Goal: Information Seeking & Learning: Check status

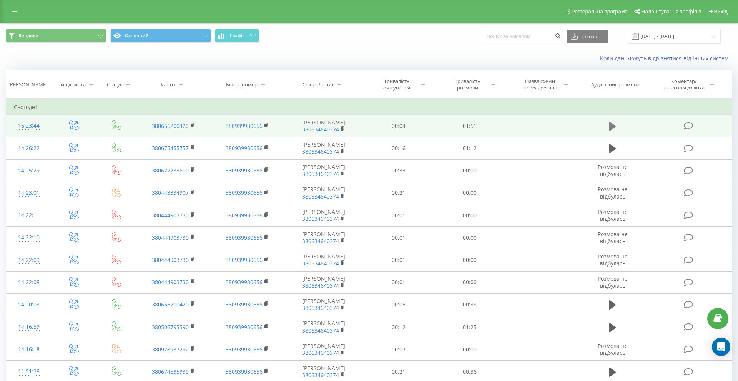
click at [612, 128] on icon at bounding box center [612, 126] width 7 height 9
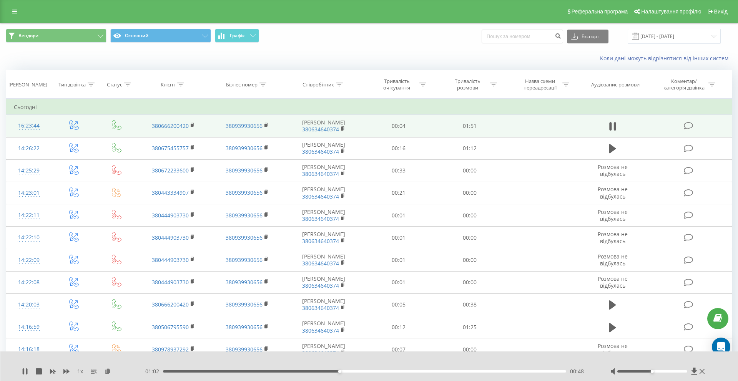
click at [612, 128] on icon at bounding box center [612, 126] width 7 height 11
click at [23, 376] on div "1 x - 01:02 00:49 00:49" at bounding box center [369, 367] width 738 height 30
click at [24, 370] on icon at bounding box center [25, 372] width 5 height 6
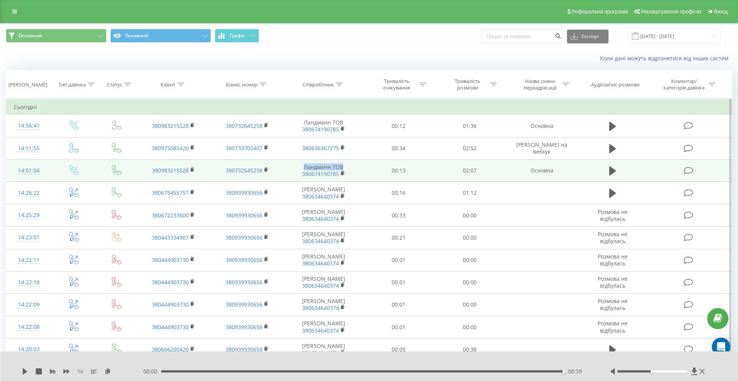
drag, startPoint x: 351, startPoint y: 168, endPoint x: 301, endPoint y: 169, distance: 49.6
click at [301, 169] on td "Ландманн ТОВ 380674190785" at bounding box center [324, 171] width 80 height 22
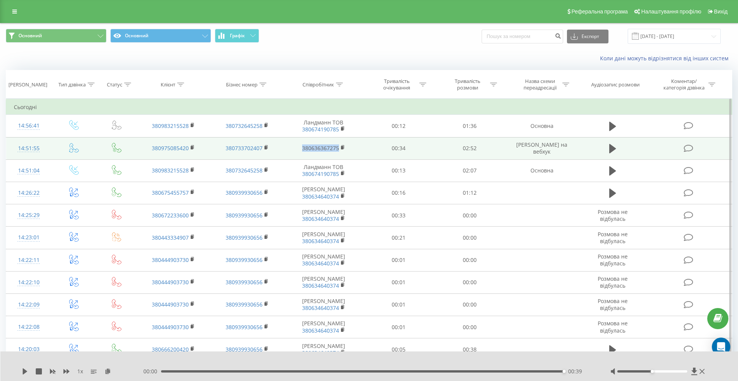
drag, startPoint x: 349, startPoint y: 150, endPoint x: 300, endPoint y: 146, distance: 49.8
click at [300, 146] on td "380636367275" at bounding box center [324, 148] width 80 height 22
click at [351, 153] on td "380636367275" at bounding box center [324, 148] width 80 height 22
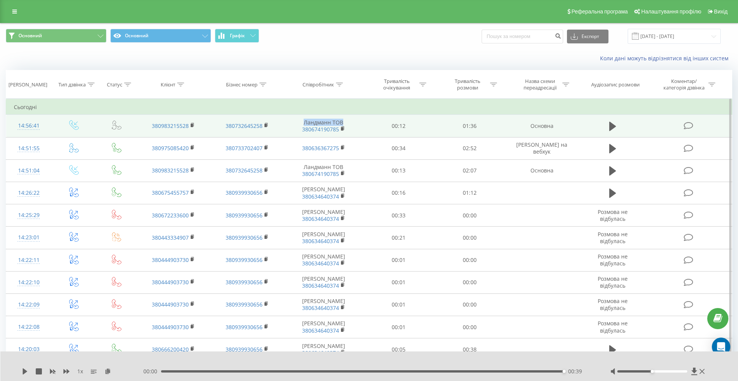
drag, startPoint x: 346, startPoint y: 121, endPoint x: 304, endPoint y: 120, distance: 41.9
click at [304, 120] on td "Ландманн ТОВ 380674190785" at bounding box center [324, 126] width 80 height 22
copy td "Ландманн ТОВ"
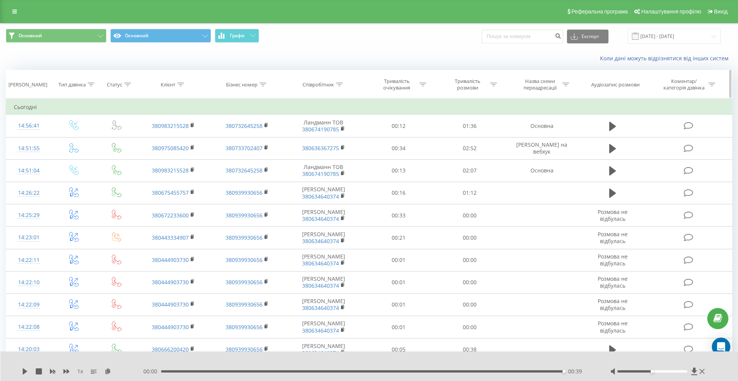
click at [333, 86] on div "Співробітник" at bounding box center [319, 84] width 32 height 7
click at [337, 86] on icon at bounding box center [339, 85] width 7 height 4
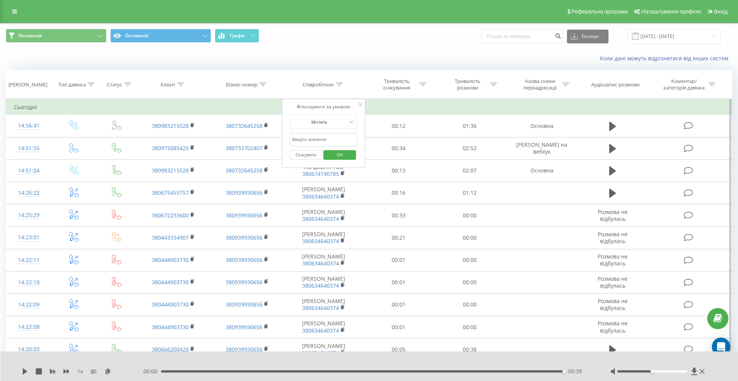
click at [325, 139] on input "text" at bounding box center [324, 139] width 68 height 13
paste input "Ландманн ТОВ"
type input "Ландманн ТОВ"
click at [330, 155] on span "OK" at bounding box center [340, 155] width 22 height 12
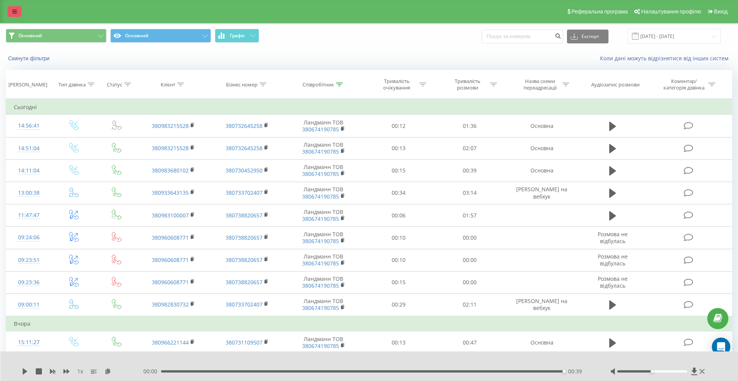
click at [13, 12] on icon at bounding box center [14, 11] width 5 height 5
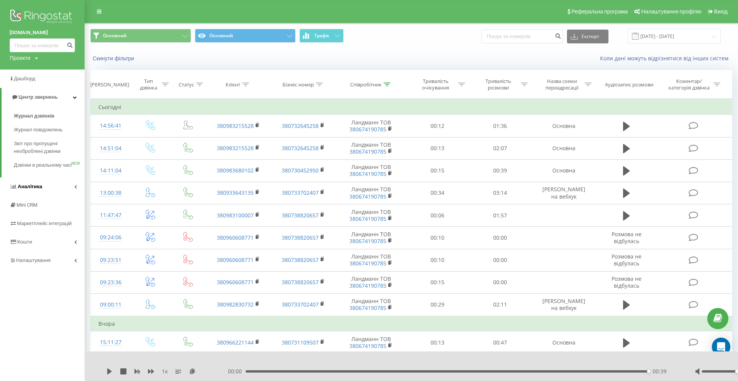
click at [42, 192] on link "Аналiтика" at bounding box center [42, 187] width 85 height 18
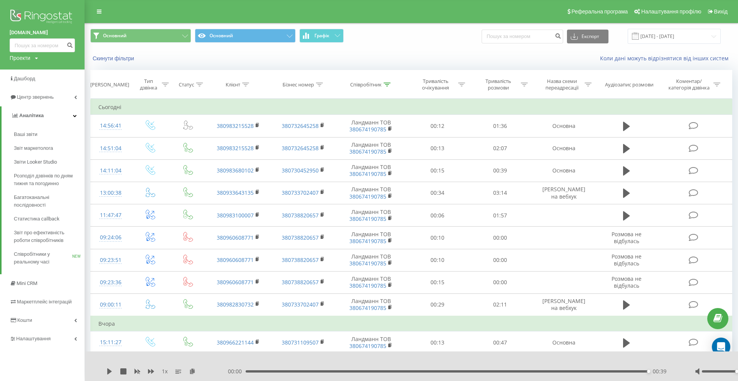
click at [352, 63] on div "Скинути фільтри Коли дані можуть відрізнятися вiд інших систем" at bounding box center [411, 58] width 653 height 18
click at [39, 236] on span "Звіт про ефективність роботи співробітників" at bounding box center [47, 236] width 67 height 15
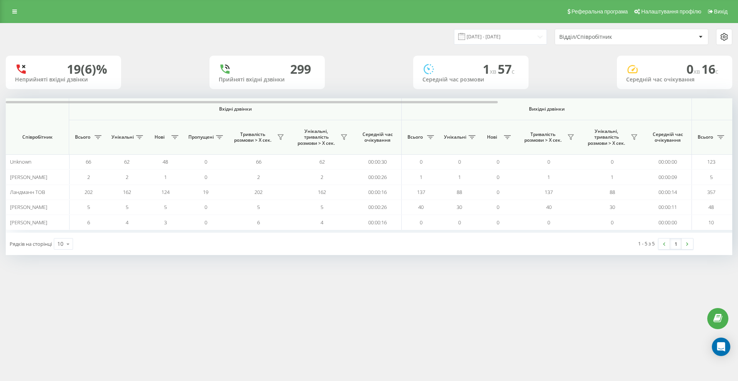
click at [211, 327] on div "Реферальна програма Налаштування профілю Вихід 23.08.2025 - 23.09.2025 Відділ/С…" at bounding box center [369, 190] width 738 height 381
click at [535, 39] on input "23.08.2025 - 23.09.2025" at bounding box center [500, 36] width 93 height 15
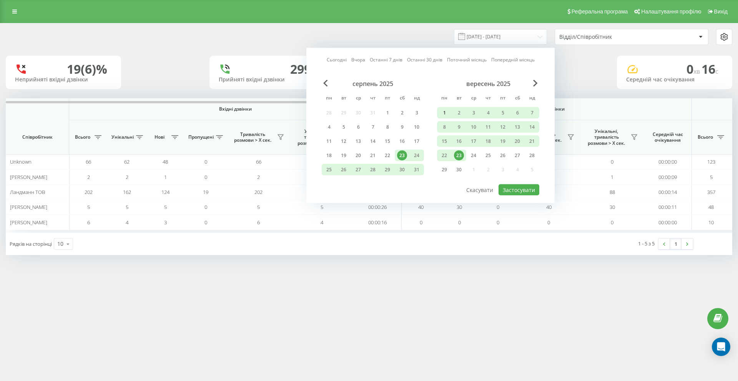
click at [444, 111] on div "1" at bounding box center [444, 113] width 10 height 10
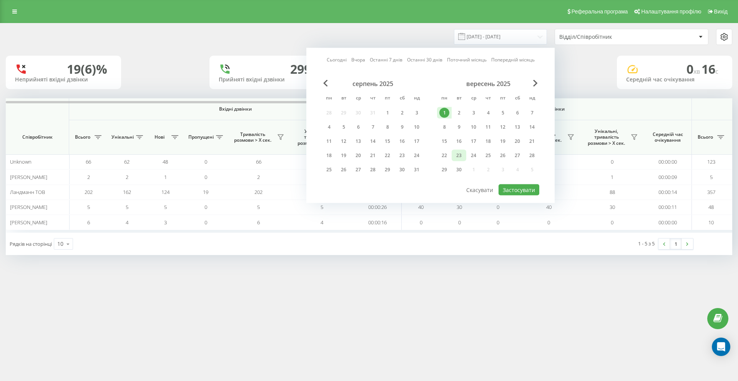
click at [460, 155] on div "23" at bounding box center [459, 156] width 10 height 10
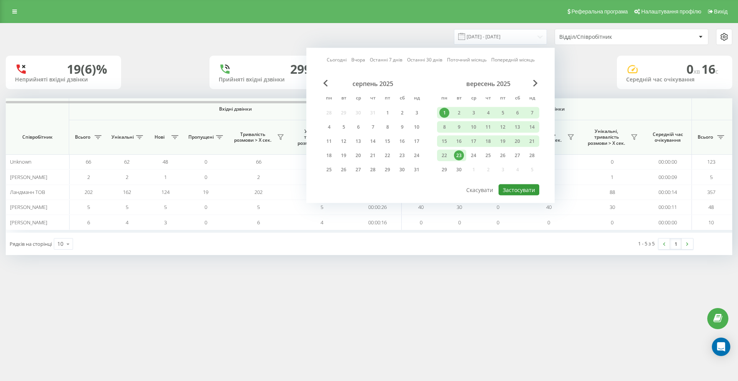
click at [520, 191] on button "Застосувати" at bounding box center [519, 190] width 41 height 11
type input "01.09.2025 - 23.09.2025"
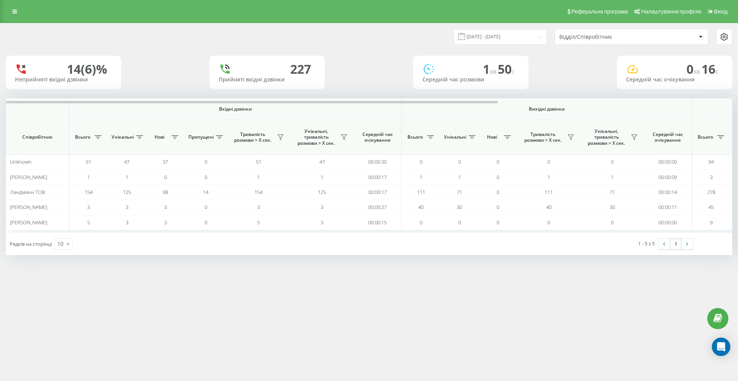
click at [589, 33] on div "Відділ/Співробітник" at bounding box center [631, 36] width 153 height 15
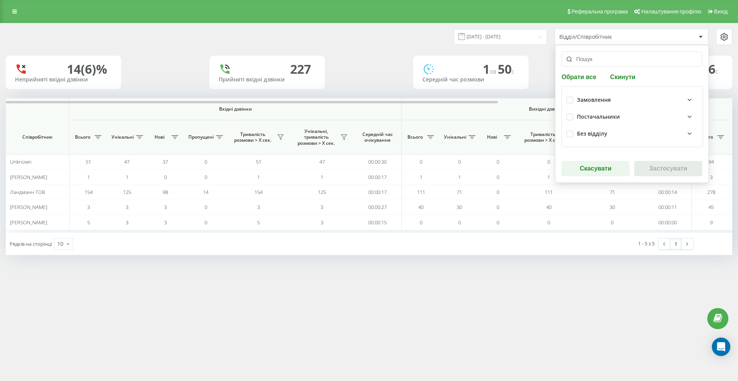
click at [589, 37] on div "Відділ/Співробітник" at bounding box center [605, 37] width 92 height 7
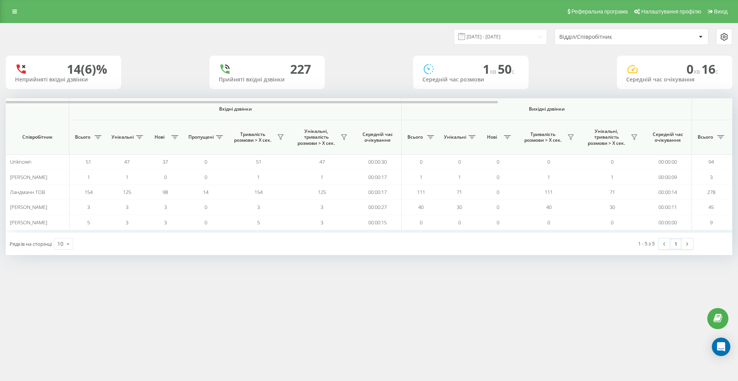
click at [589, 37] on div "Відділ/Співробітник" at bounding box center [605, 37] width 92 height 7
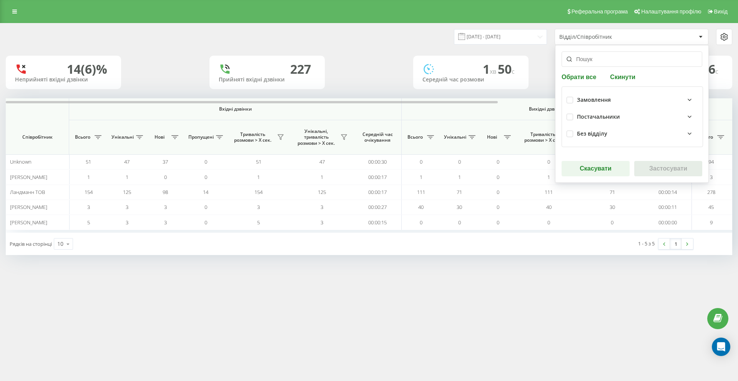
click at [620, 134] on div "Без відділу" at bounding box center [637, 133] width 121 height 9
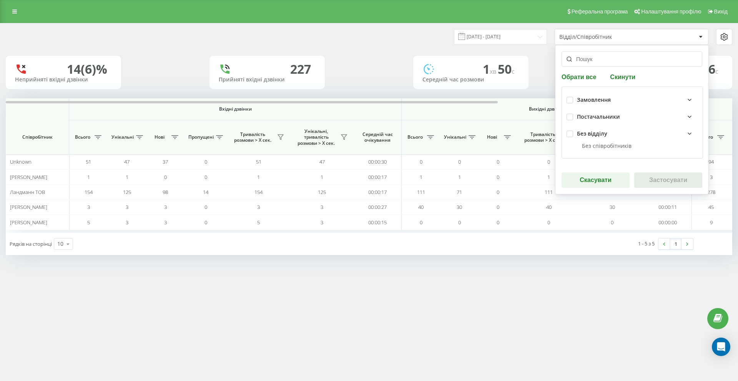
click at [620, 134] on div "Без відділу" at bounding box center [637, 133] width 121 height 9
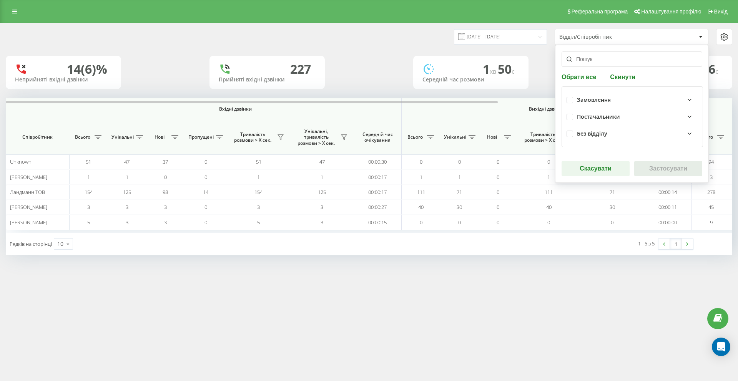
click at [622, 117] on div "Постачальники" at bounding box center [637, 116] width 121 height 9
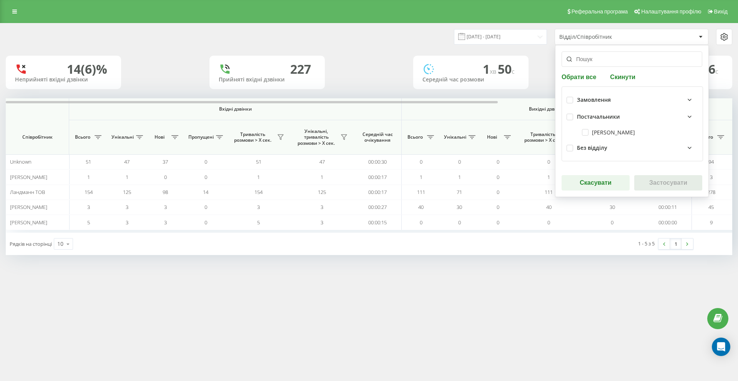
click at [622, 116] on div "Постачальники" at bounding box center [637, 116] width 121 height 9
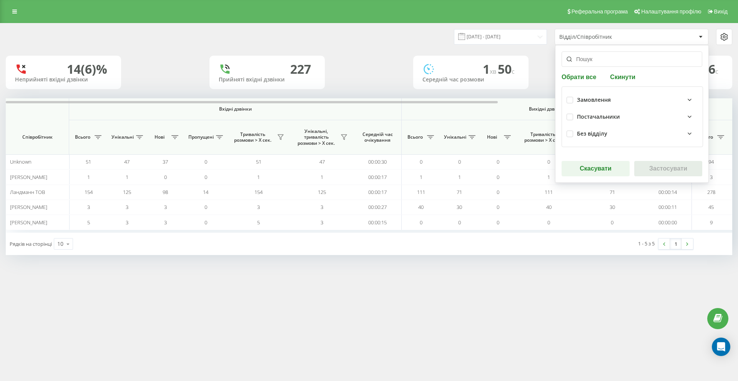
click at [617, 92] on div "Замовлення" at bounding box center [632, 99] width 131 height 17
click at [617, 95] on div "Замовлення" at bounding box center [637, 99] width 121 height 9
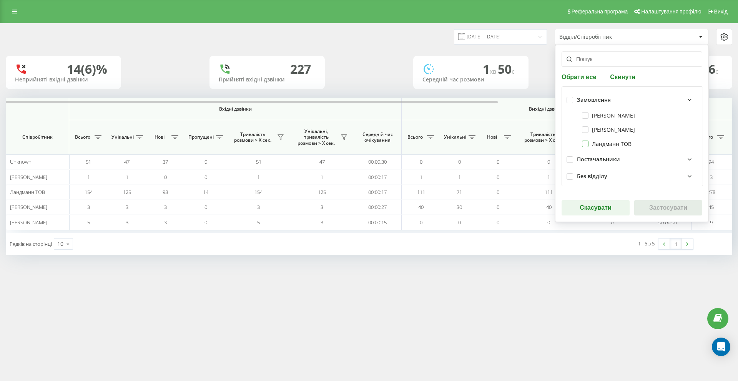
click at [587, 144] on label "Ландманн ТОВ" at bounding box center [607, 144] width 50 height 7
checkbox input "true"
click at [655, 211] on button "Застосувати" at bounding box center [668, 207] width 68 height 15
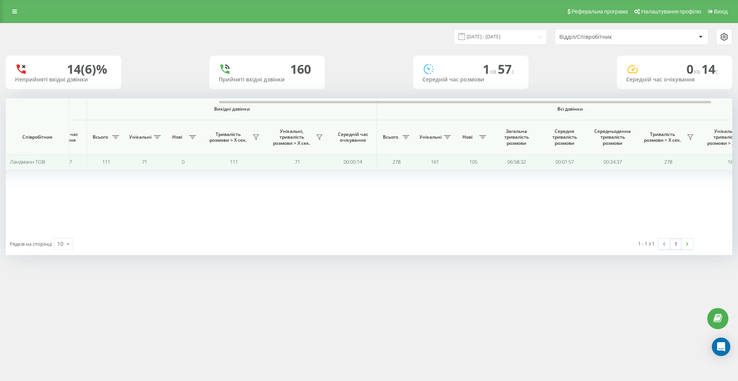
scroll to position [0, 314]
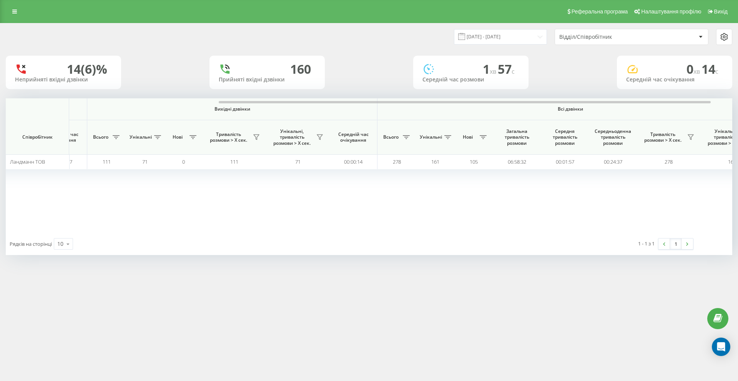
click at [514, 74] on span "c" at bounding box center [513, 71] width 3 height 8
click at [520, 38] on input "01.09.2025 - 23.09.2025" at bounding box center [500, 36] width 93 height 15
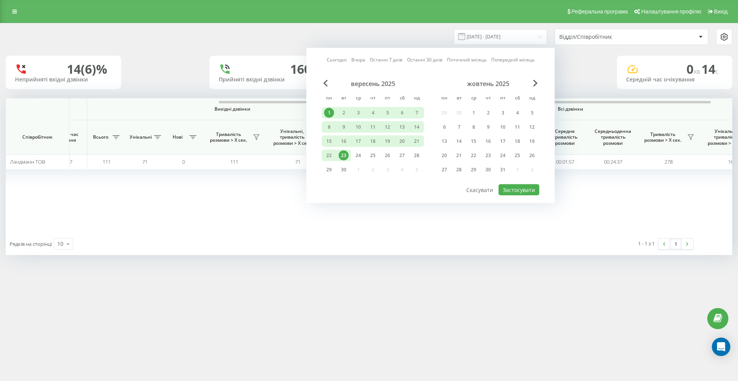
click at [343, 58] on link "Сьогодні" at bounding box center [337, 59] width 20 height 7
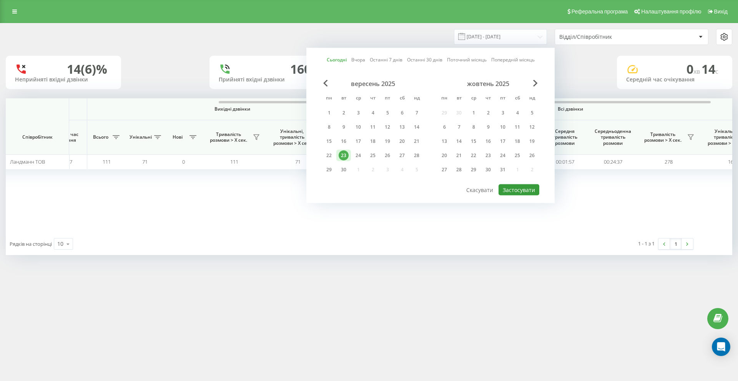
click at [511, 188] on button "Застосувати" at bounding box center [519, 190] width 41 height 11
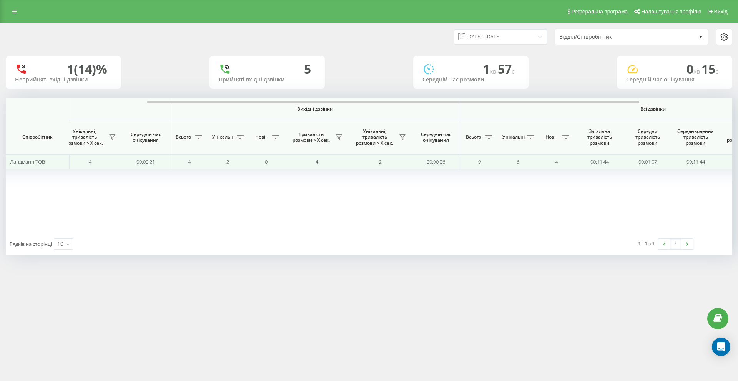
scroll to position [0, 346]
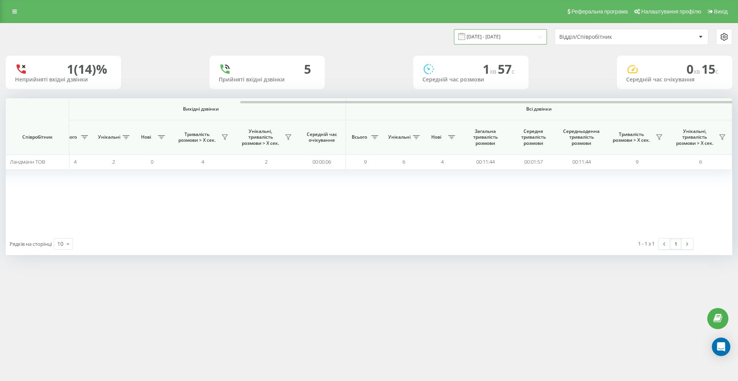
click at [527, 34] on input "[DATE] - [DATE]" at bounding box center [500, 36] width 93 height 15
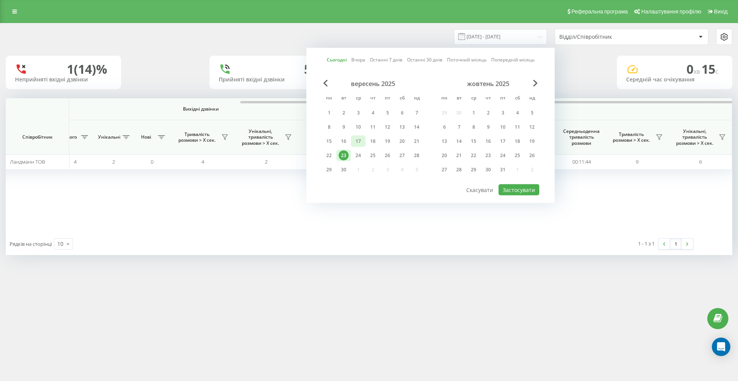
click at [361, 141] on div "17" at bounding box center [358, 141] width 10 height 10
click at [521, 188] on button "Застосувати" at bounding box center [519, 190] width 41 height 11
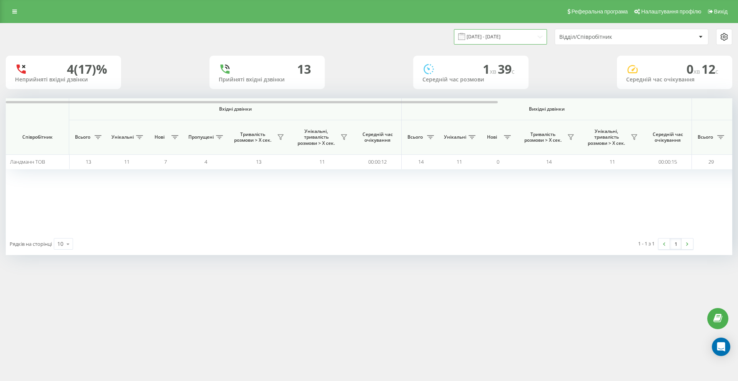
click at [479, 38] on input "17.09.2025 - 17.09.2025" at bounding box center [500, 36] width 93 height 15
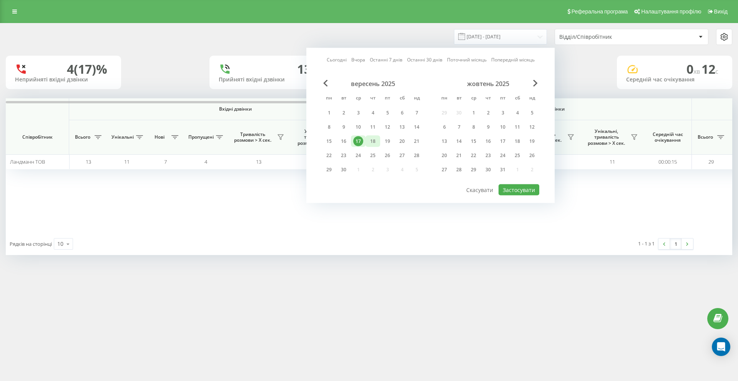
click at [372, 143] on div "18" at bounding box center [373, 141] width 10 height 10
click at [513, 188] on button "Застосувати" at bounding box center [519, 190] width 41 height 11
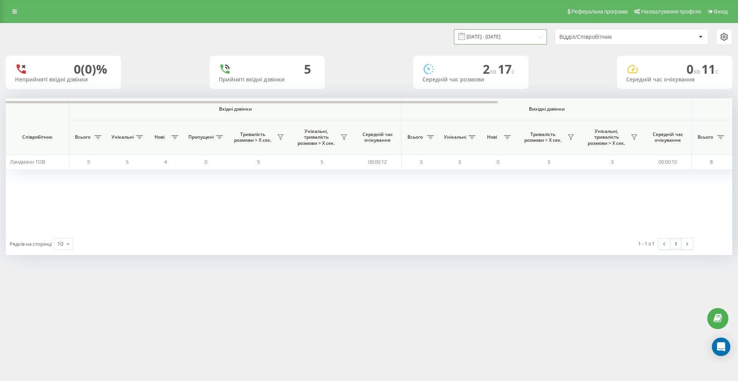
click at [485, 38] on input "18.09.2025 - 18.09.2025" at bounding box center [500, 36] width 93 height 15
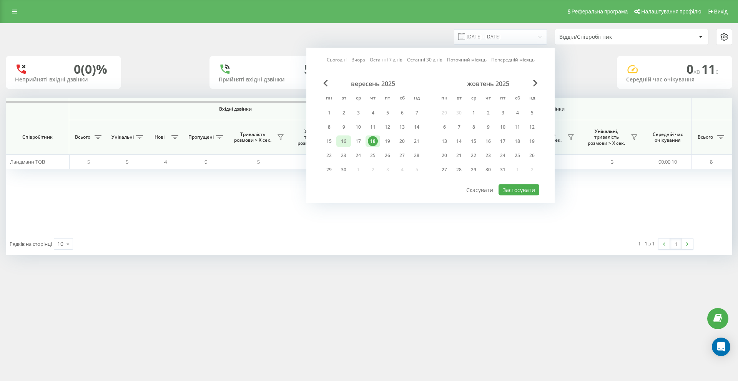
click at [342, 141] on div "16" at bounding box center [344, 141] width 10 height 10
click at [509, 193] on button "Застосувати" at bounding box center [519, 190] width 41 height 11
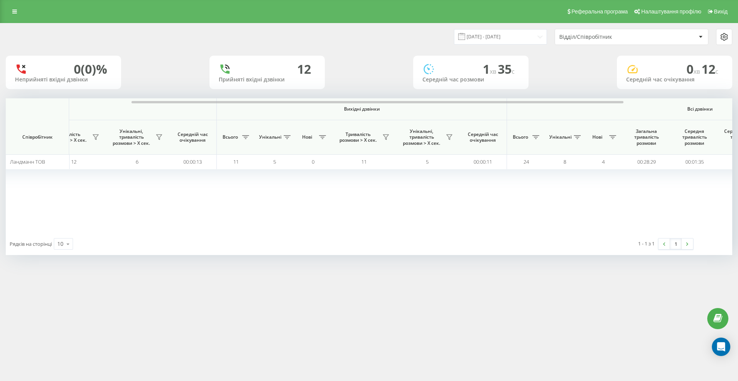
scroll to position [0, 185]
click at [497, 35] on input "16.09.2025 - 16.09.2025" at bounding box center [500, 36] width 93 height 15
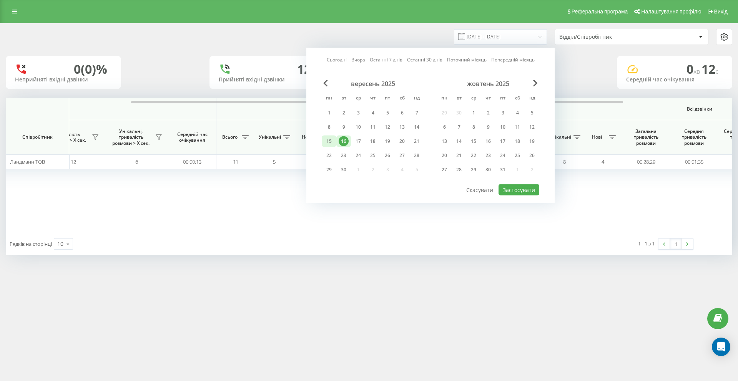
click at [331, 141] on div "15" at bounding box center [329, 141] width 10 height 10
click at [517, 194] on button "Застосувати" at bounding box center [519, 190] width 41 height 11
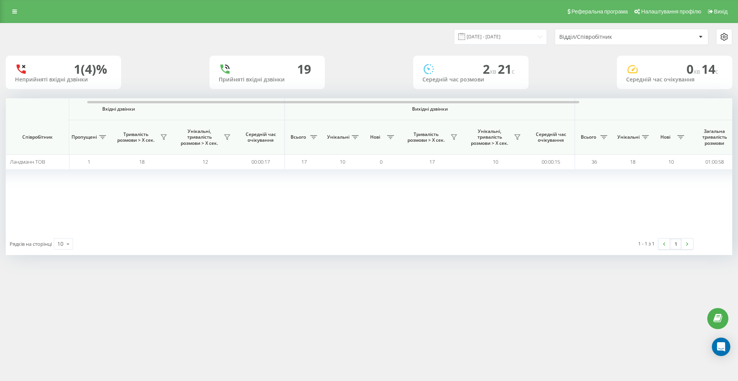
scroll to position [0, 118]
click at [487, 35] on input "15.09.2025 - 15.09.2025" at bounding box center [500, 36] width 93 height 15
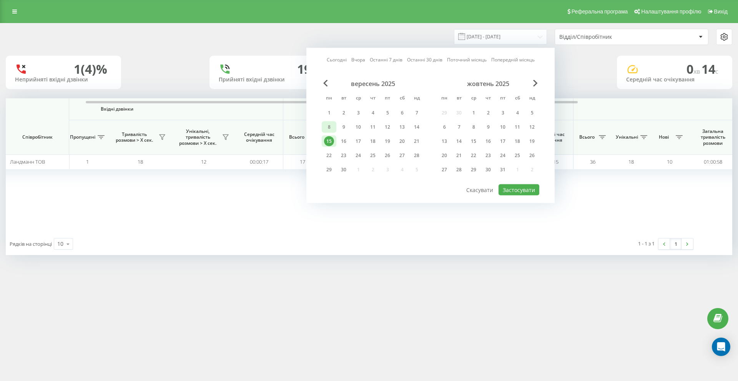
click at [329, 128] on div "8" at bounding box center [329, 127] width 10 height 10
click at [520, 189] on button "Застосувати" at bounding box center [519, 190] width 41 height 11
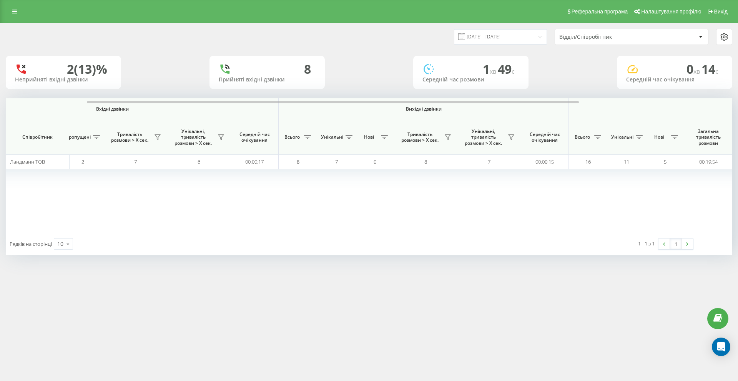
scroll to position [0, 124]
click at [513, 33] on input "08.09.2025 - 08.09.2025" at bounding box center [500, 36] width 93 height 15
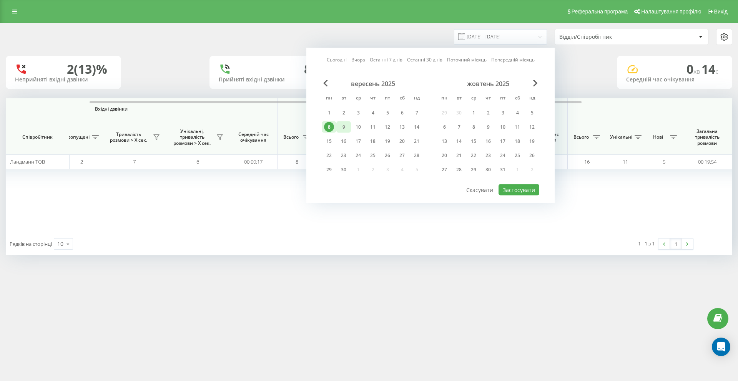
click at [346, 130] on div "9" at bounding box center [344, 127] width 10 height 10
click at [504, 193] on button "Застосувати" at bounding box center [519, 190] width 41 height 11
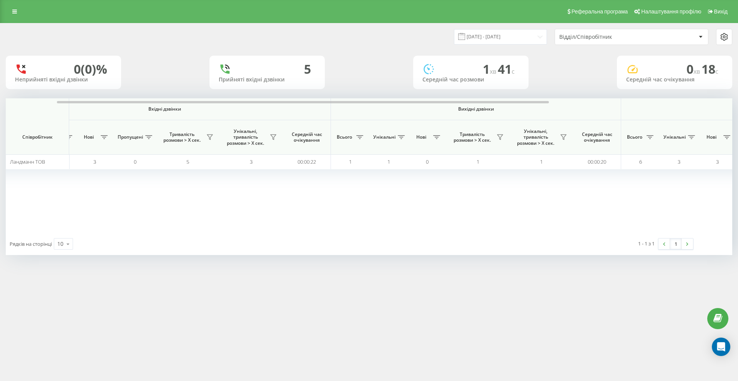
scroll to position [0, 73]
click at [495, 39] on input "09.09.2025 - 09.09.2025" at bounding box center [500, 36] width 93 height 15
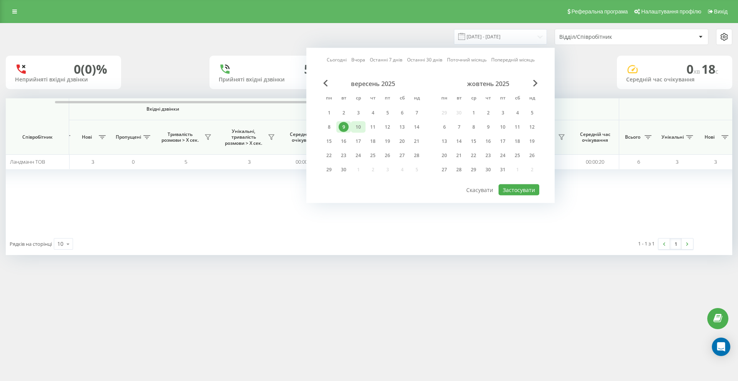
click at [362, 124] on div "10" at bounding box center [358, 127] width 10 height 10
click at [510, 192] on button "Застосувати" at bounding box center [519, 190] width 41 height 11
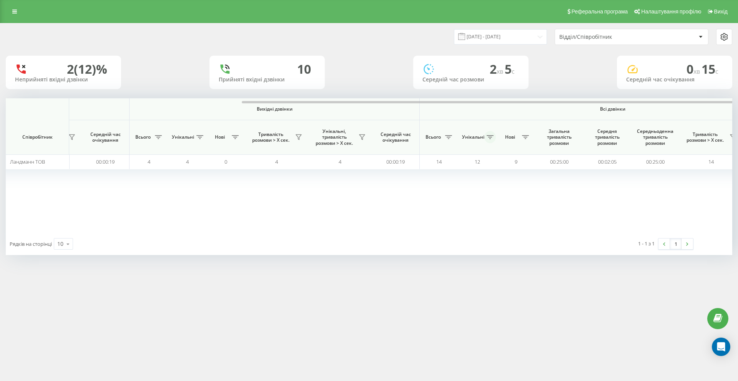
scroll to position [0, 346]
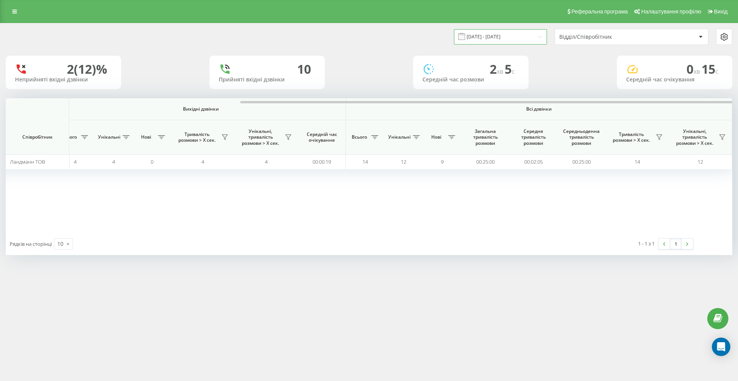
click at [485, 34] on input "10.09.2025 - 10.09.2025" at bounding box center [500, 36] width 93 height 15
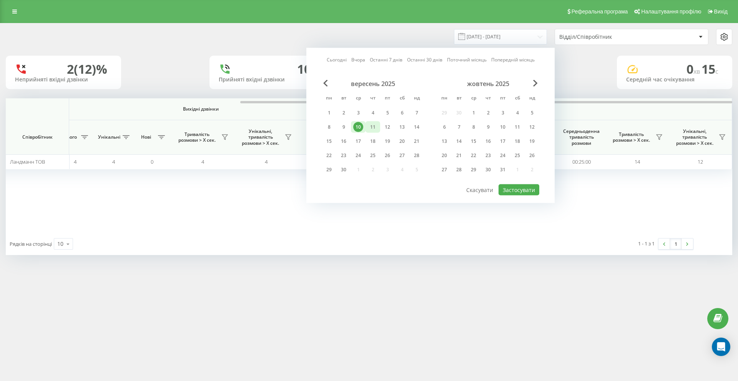
click at [374, 126] on div "11" at bounding box center [373, 127] width 10 height 10
click at [512, 190] on button "Застосувати" at bounding box center [519, 190] width 41 height 11
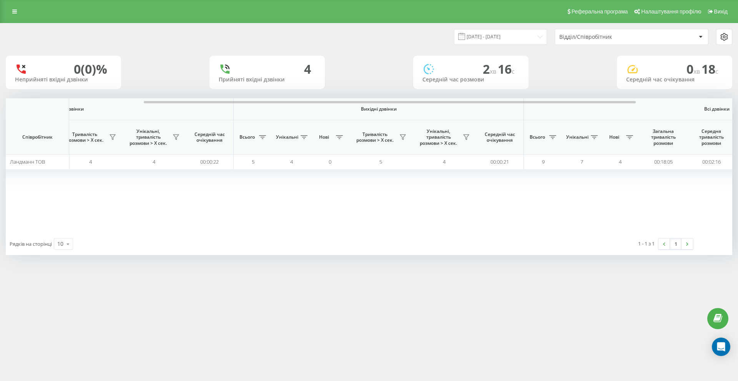
scroll to position [0, 189]
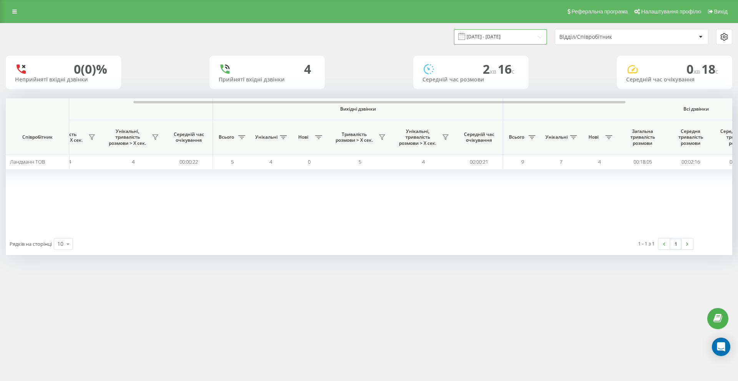
click at [512, 40] on input "11.09.2025 - 11.09.2025" at bounding box center [500, 36] width 93 height 15
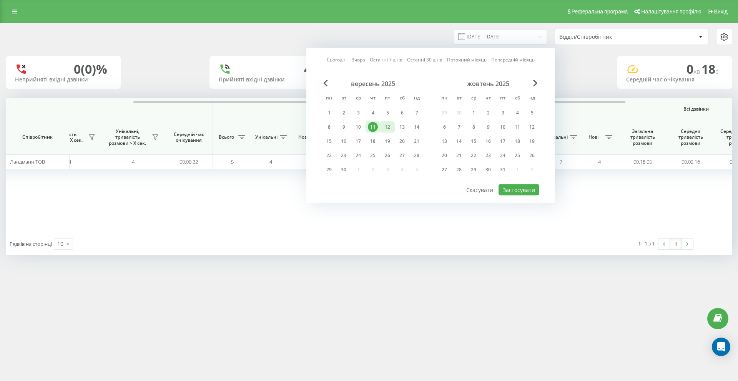
click at [387, 127] on div "12" at bounding box center [387, 127] width 10 height 10
click at [512, 190] on button "Застосувати" at bounding box center [519, 190] width 41 height 11
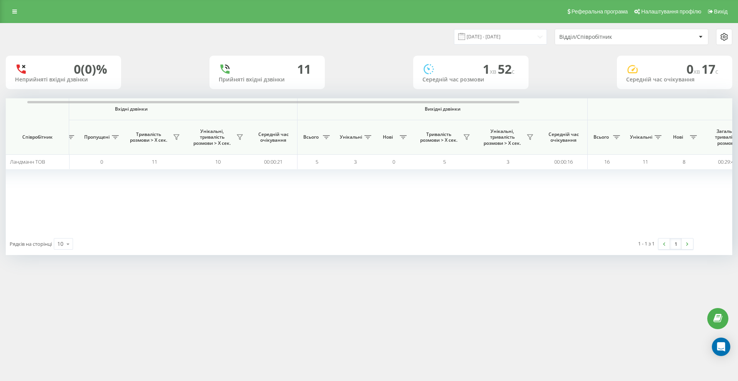
scroll to position [0, 105]
click at [491, 38] on input "12.09.2025 - 12.09.2025" at bounding box center [500, 36] width 93 height 15
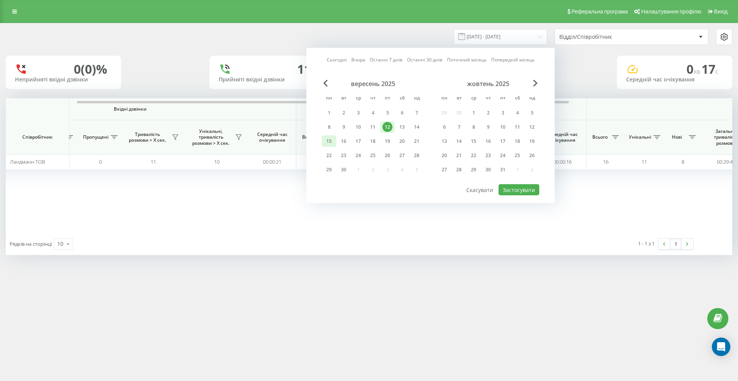
click at [329, 140] on div "15" at bounding box center [329, 141] width 10 height 10
click at [523, 192] on button "Застосувати" at bounding box center [519, 190] width 41 height 11
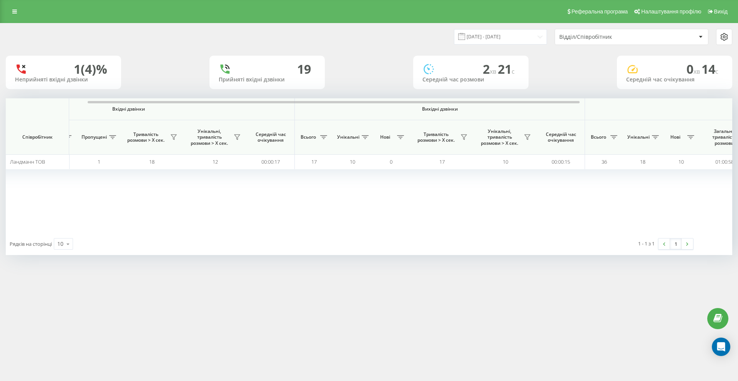
scroll to position [0, 113]
click at [489, 37] on input "15.09.2025 - 15.09.2025" at bounding box center [500, 36] width 93 height 15
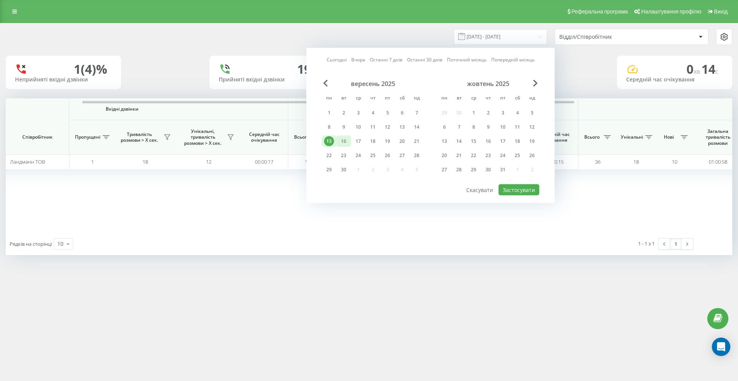
click at [344, 141] on div "16" at bounding box center [344, 141] width 10 height 10
click at [504, 188] on button "Застосувати" at bounding box center [519, 190] width 41 height 11
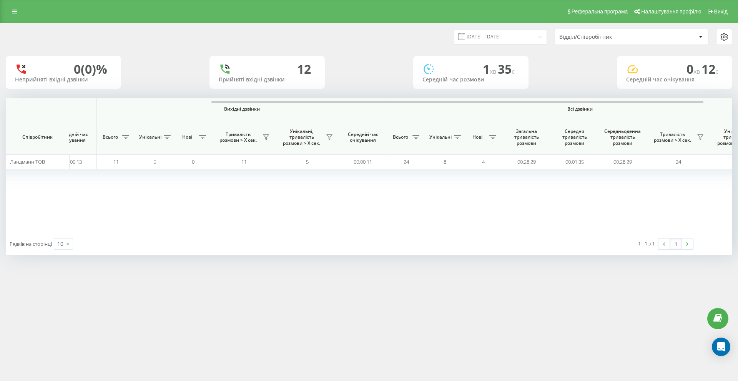
scroll to position [0, 305]
click at [491, 34] on input "16.09.2025 - 16.09.2025" at bounding box center [500, 36] width 93 height 15
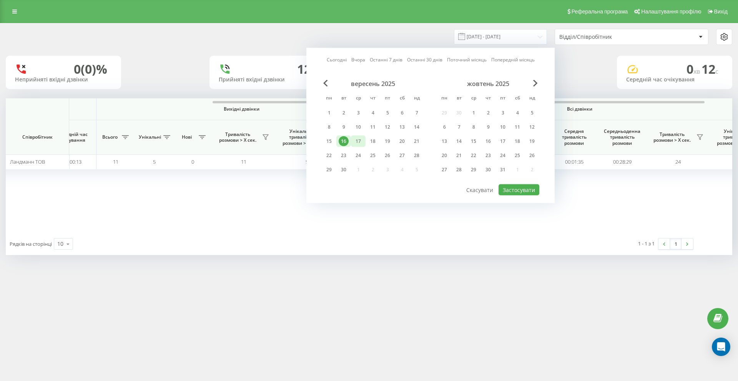
click at [356, 142] on div "17" at bounding box center [358, 141] width 10 height 10
click at [515, 187] on button "Застосувати" at bounding box center [519, 190] width 41 height 11
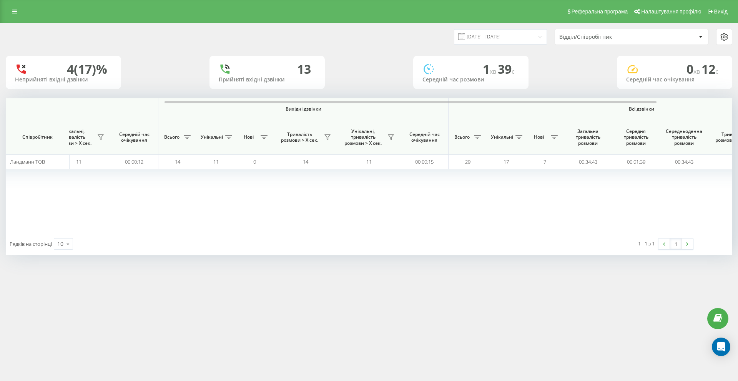
scroll to position [0, 252]
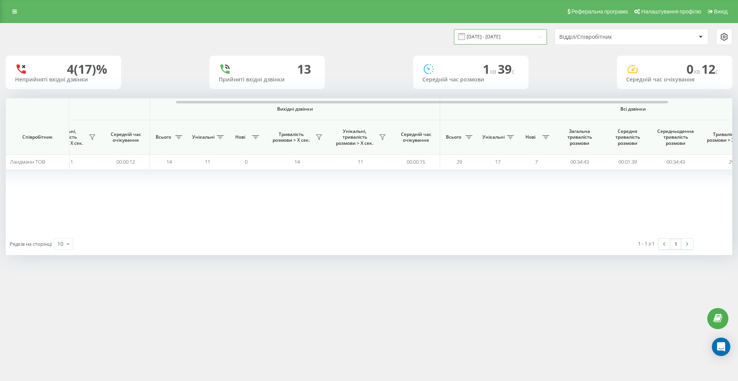
click at [499, 38] on input "17.09.2025 - 17.09.2025" at bounding box center [500, 36] width 93 height 15
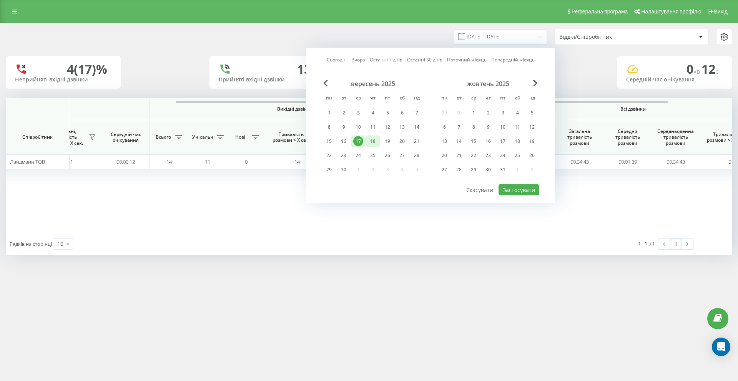
click at [373, 144] on div "18" at bounding box center [373, 141] width 10 height 10
click at [505, 189] on button "Застосувати" at bounding box center [519, 190] width 41 height 11
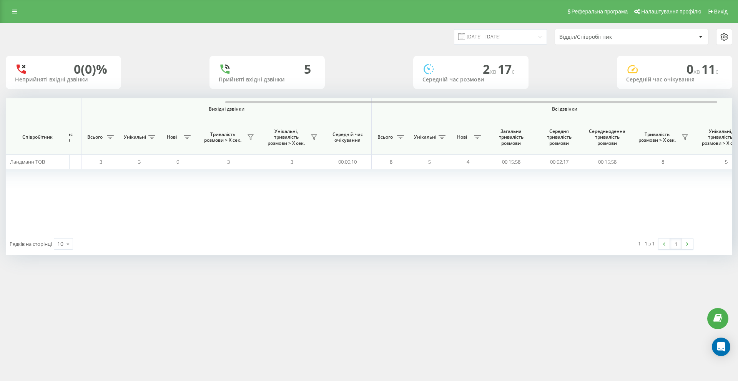
scroll to position [0, 322]
click at [506, 36] on input "18.09.2025 - 18.09.2025" at bounding box center [500, 36] width 93 height 15
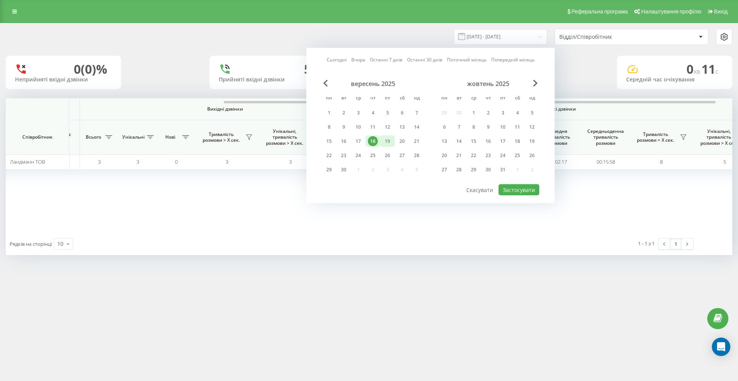
click at [390, 142] on div "19" at bounding box center [387, 141] width 10 height 10
click at [507, 188] on button "Застосувати" at bounding box center [519, 190] width 41 height 11
type input "19.09.2025 - 19.09.2025"
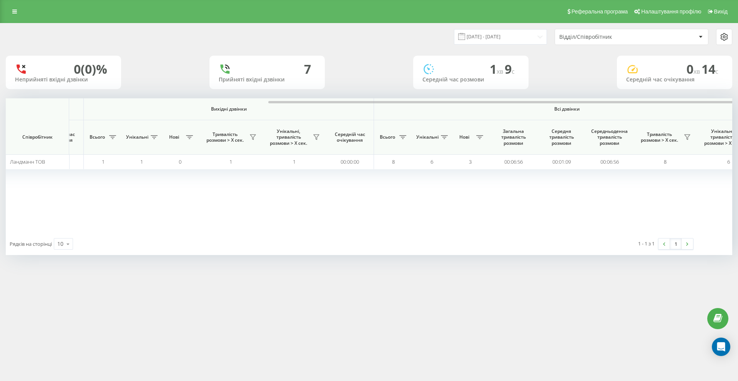
scroll to position [0, 346]
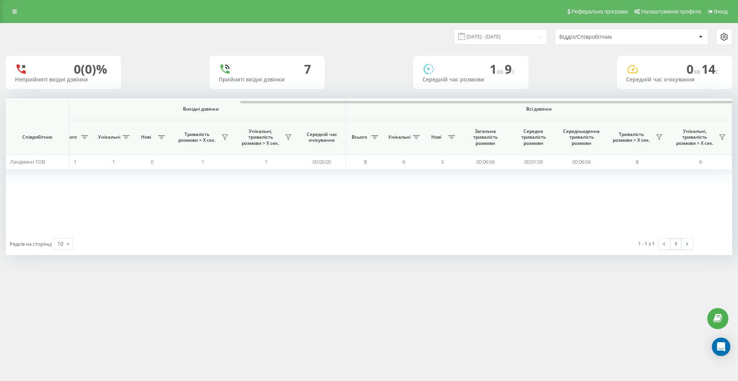
click at [583, 40] on div "Відділ/Співробітник" at bounding box center [631, 36] width 153 height 15
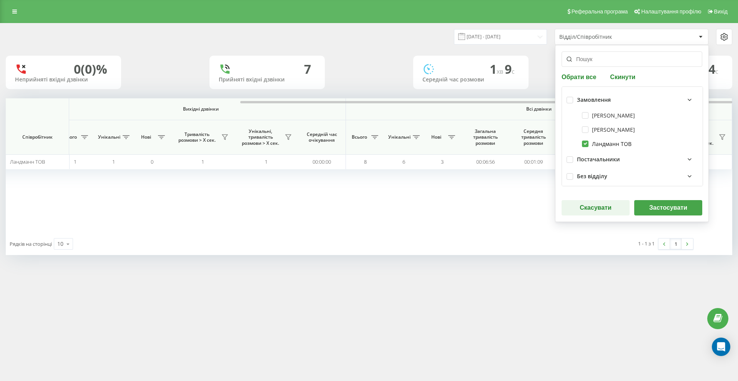
click at [597, 144] on label "Ландманн ТОВ" at bounding box center [607, 144] width 50 height 7
checkbox input "false"
click at [594, 160] on div "Постачальники" at bounding box center [598, 159] width 43 height 7
click at [595, 173] on label "[PERSON_NAME]" at bounding box center [608, 175] width 53 height 7
checkbox input "true"
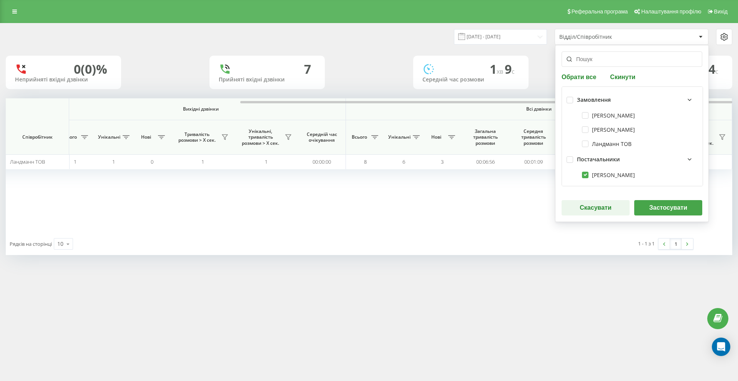
click at [654, 206] on button "Застосувати" at bounding box center [668, 207] width 68 height 15
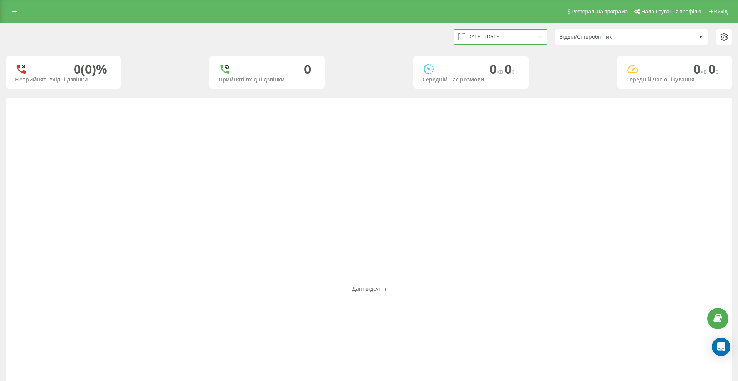
click at [517, 33] on input "19.09.2025 - 19.09.2025" at bounding box center [500, 36] width 93 height 15
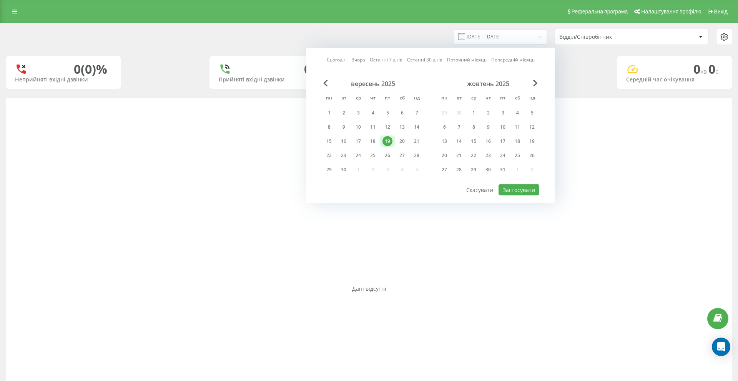
click at [339, 60] on link "Сьогодні" at bounding box center [337, 59] width 20 height 7
click at [507, 189] on button "Застосувати" at bounding box center [519, 190] width 41 height 11
type input "[DATE] - [DATE]"
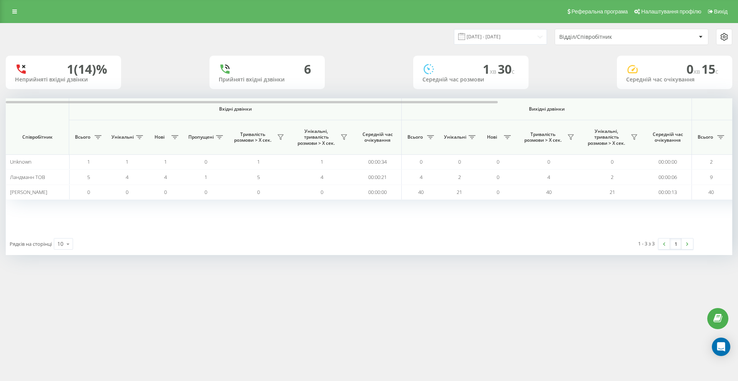
click at [586, 46] on div "[DATE] - [DATE] Відділ/Співробітник" at bounding box center [368, 36] width 737 height 27
click at [578, 36] on div "Відділ/Співробітник" at bounding box center [605, 37] width 92 height 7
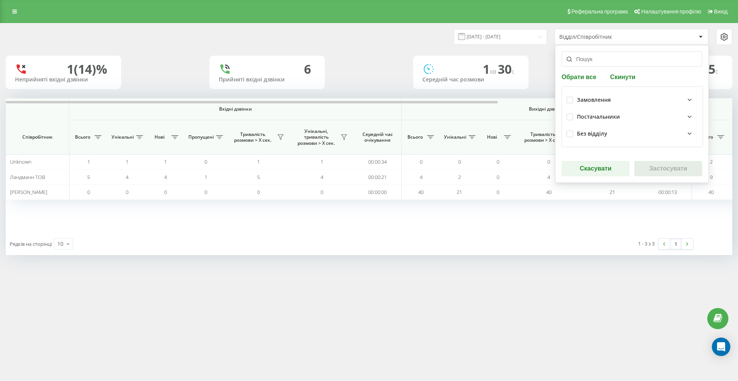
click at [577, 118] on div "Постачальники" at bounding box center [598, 117] width 43 height 7
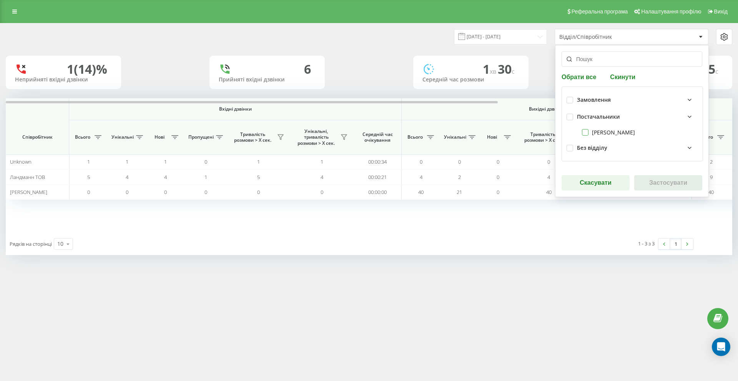
click at [589, 135] on label "[PERSON_NAME]" at bounding box center [608, 132] width 53 height 7
checkbox input "true"
click at [657, 185] on button "Застосувати" at bounding box center [668, 182] width 68 height 15
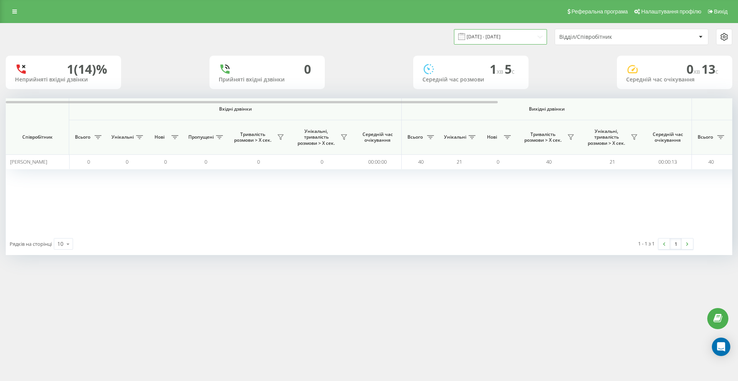
click at [485, 37] on input "[DATE] - [DATE]" at bounding box center [500, 36] width 93 height 15
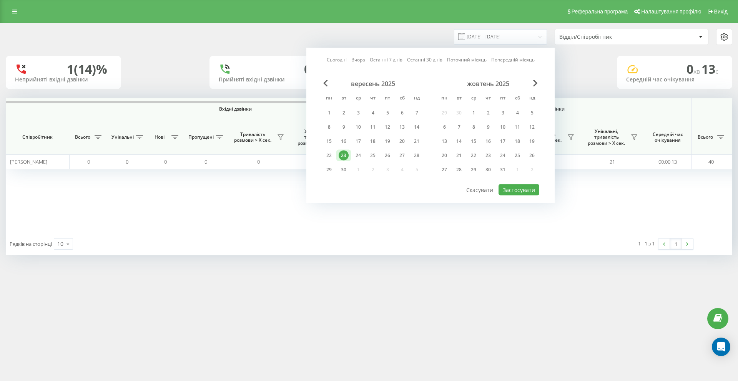
click at [340, 60] on link "Сьогодні" at bounding box center [337, 59] width 20 height 7
click at [512, 191] on button "Застосувати" at bounding box center [519, 190] width 41 height 11
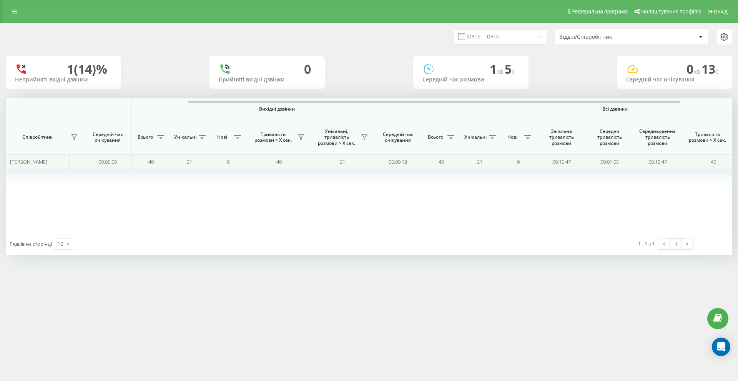
scroll to position [0, 268]
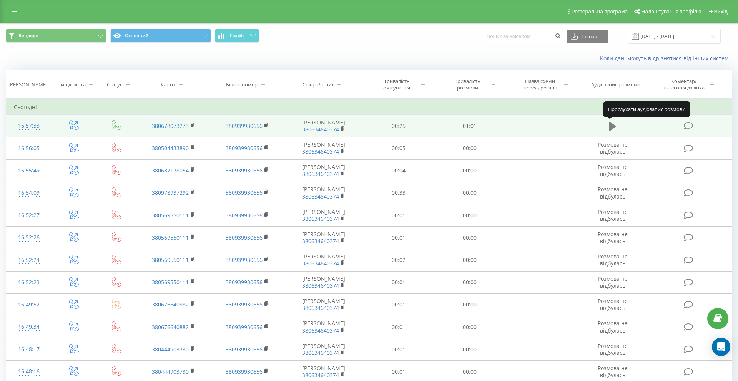
click at [614, 130] on icon at bounding box center [612, 126] width 7 height 11
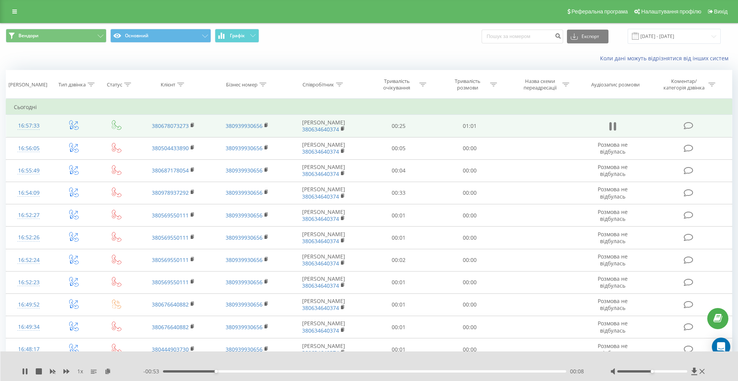
click at [612, 127] on icon at bounding box center [612, 126] width 7 height 11
